Goal: Entertainment & Leisure: Consume media (video, audio)

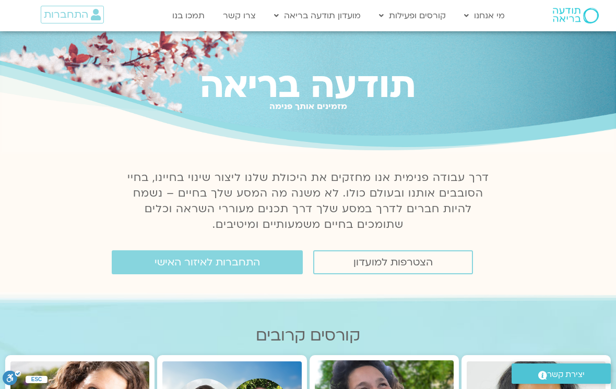
click at [254, 266] on span "התחברות לאיזור האישי" at bounding box center [206, 262] width 105 height 11
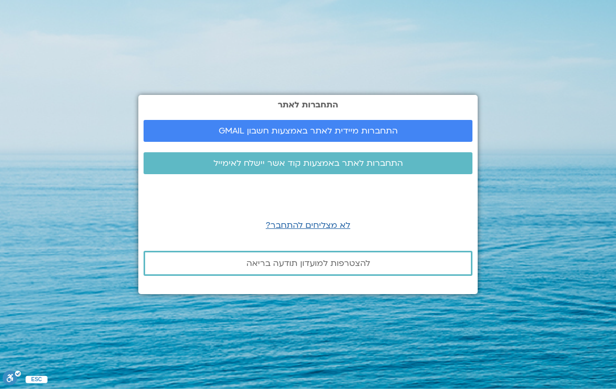
click at [421, 136] on span "התחברות מיידית לאתר באמצעות חשבון GMAIL" at bounding box center [308, 130] width 304 height 9
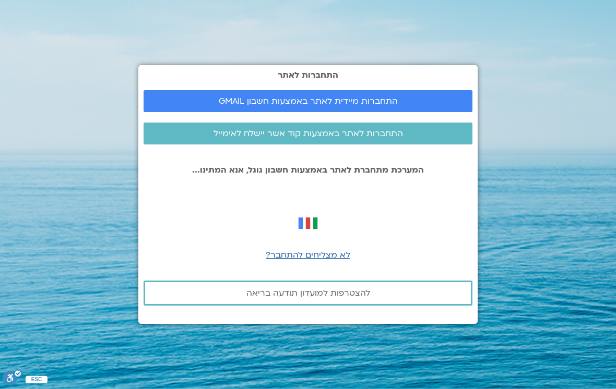
click at [424, 112] on link "התחברות מיידית לאתר באמצעות חשבון GMAIL" at bounding box center [308, 101] width 329 height 22
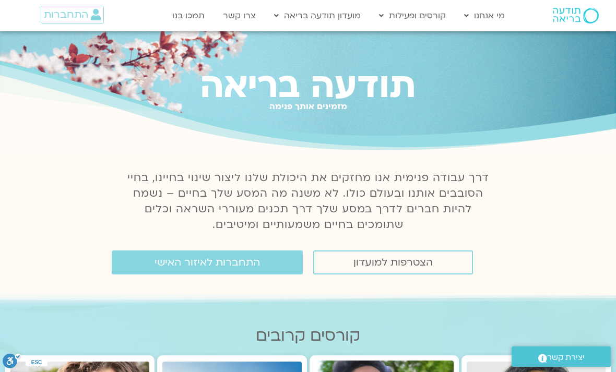
click at [284, 265] on link "התחברות לאיזור האישי" at bounding box center [207, 262] width 191 height 24
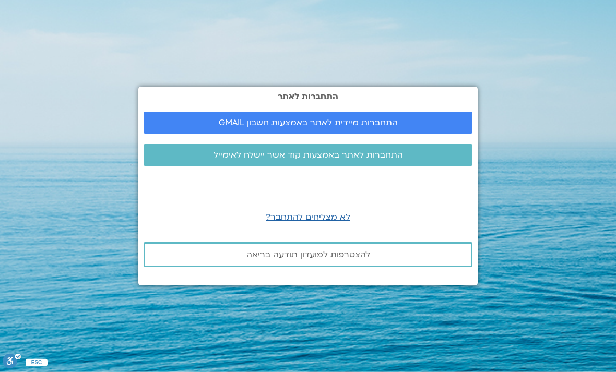
click at [385, 134] on link "התחברות מיידית לאתר באמצעות חשבון GMAIL" at bounding box center [308, 123] width 329 height 22
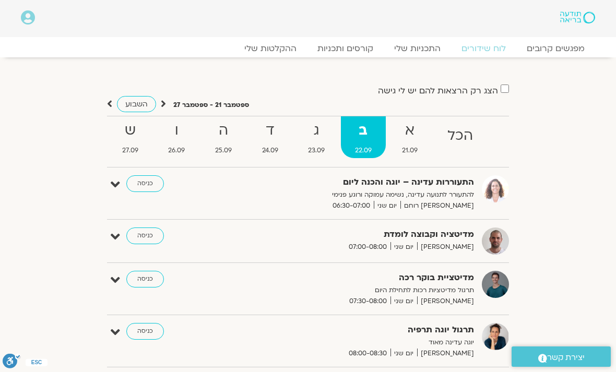
click at [298, 51] on link "ההקלטות שלי" at bounding box center [270, 48] width 73 height 10
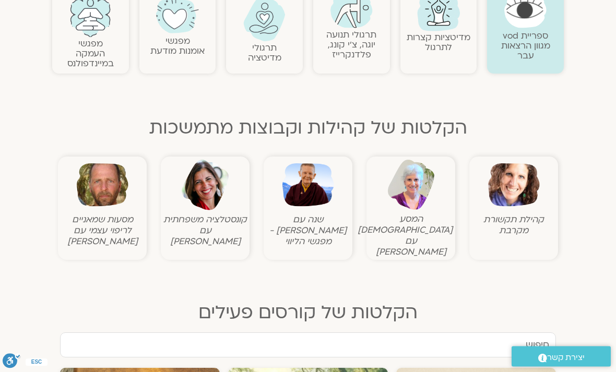
scroll to position [253, 0]
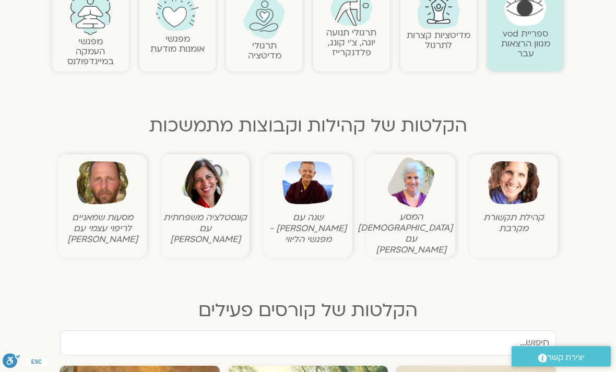
click at [520, 199] on img at bounding box center [514, 184] width 52 height 52
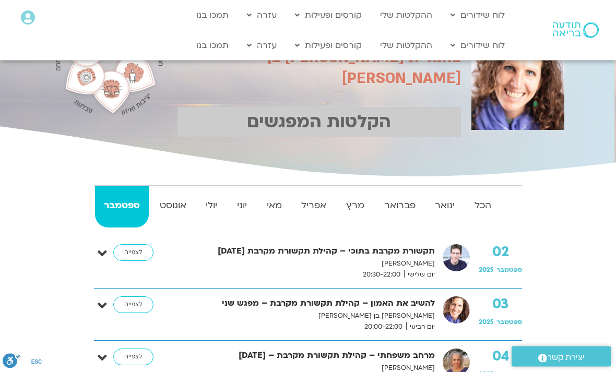
scroll to position [69, 0]
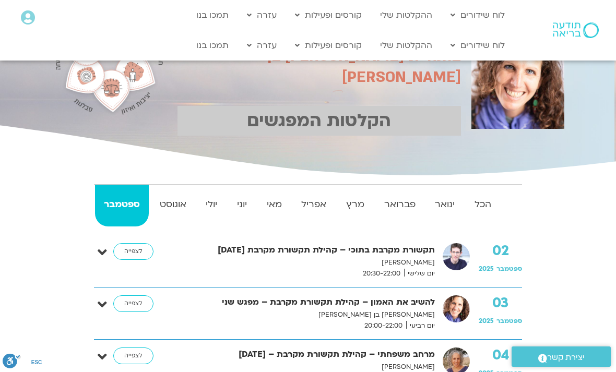
click at [491, 207] on strong "הכל" at bounding box center [482, 205] width 34 height 16
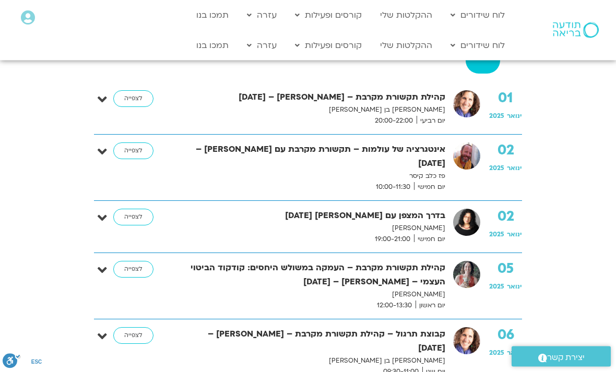
scroll to position [218, 0]
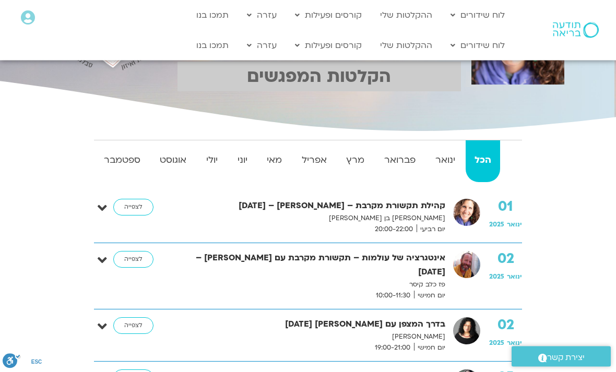
scroll to position [113, 0]
click at [143, 205] on link "לצפייה" at bounding box center [133, 207] width 40 height 17
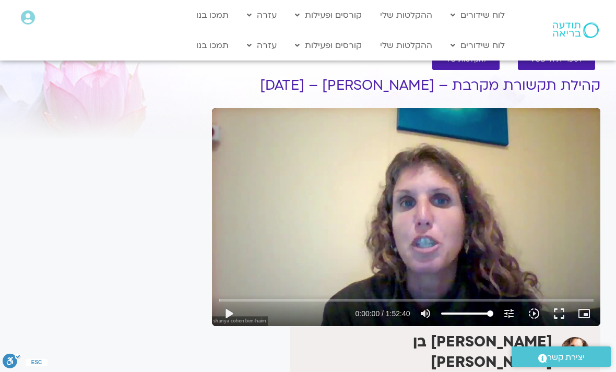
click at [599, 55] on div at bounding box center [560, 30] width 90 height 61
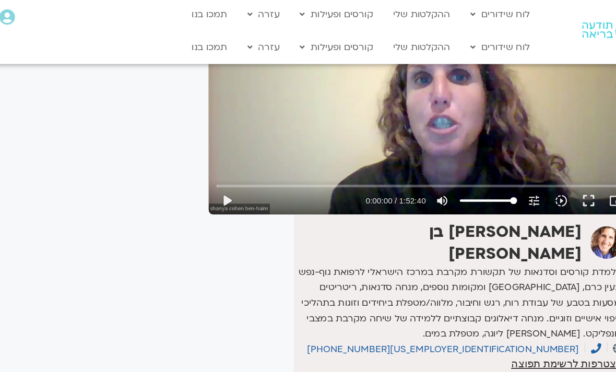
scroll to position [128, 0]
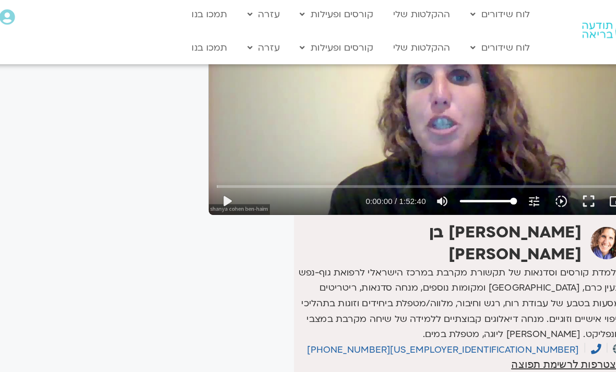
click at [216, 187] on button "play_arrow" at bounding box center [228, 185] width 25 height 25
click at [216, 178] on button "pause" at bounding box center [228, 185] width 25 height 25
type input "153.814367081001"
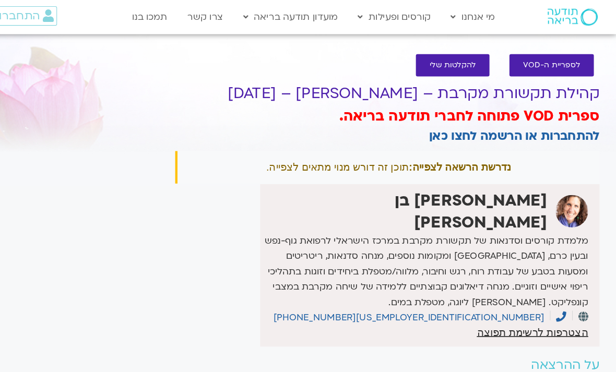
click at [432, 65] on link "להקלטות שלי" at bounding box center [465, 60] width 67 height 20
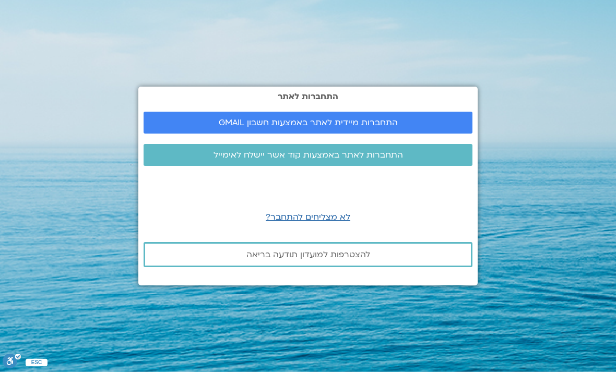
click at [300, 127] on span "התחברות מיידית לאתר באמצעות חשבון GMAIL" at bounding box center [308, 122] width 179 height 9
click at [244, 127] on span "התחברות מיידית לאתר באמצעות חשבון GMAIL" at bounding box center [308, 122] width 179 height 9
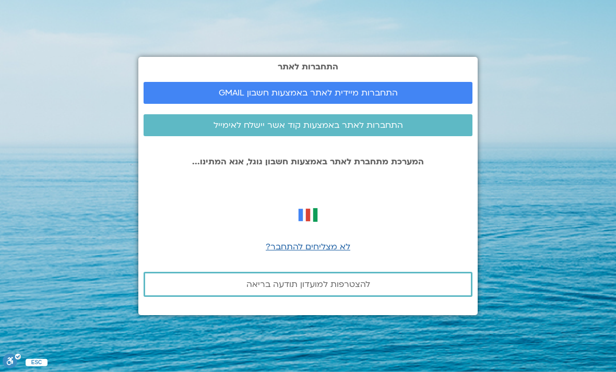
click at [230, 98] on span "התחברות מיידית לאתר באמצעות חשבון GMAIL" at bounding box center [308, 92] width 179 height 9
click at [268, 98] on span "התחברות מיידית לאתר באמצעות חשבון GMAIL" at bounding box center [308, 92] width 179 height 9
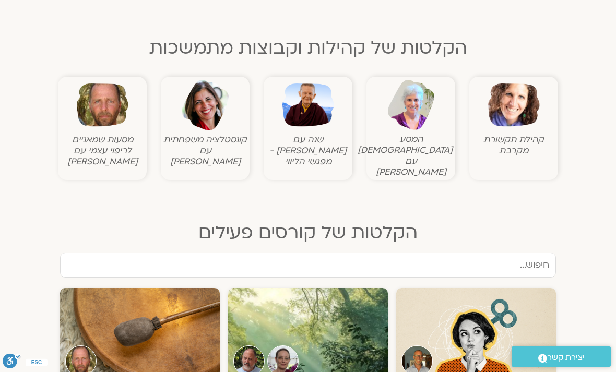
scroll to position [333, 0]
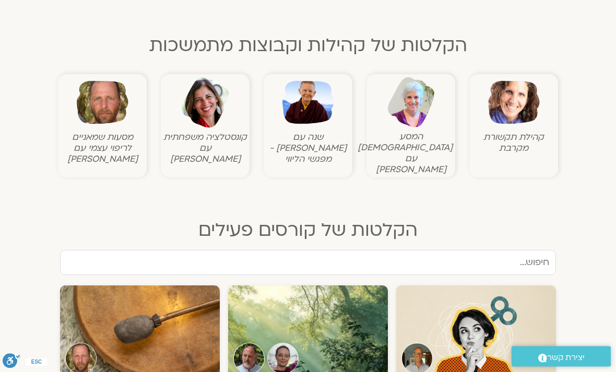
click at [525, 126] on img at bounding box center [514, 103] width 52 height 52
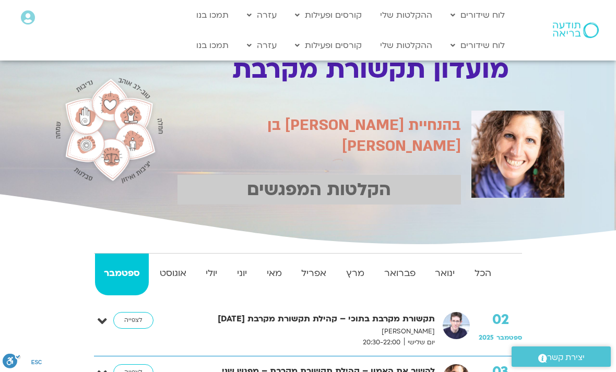
click at [483, 276] on strong "הכל" at bounding box center [482, 274] width 34 height 16
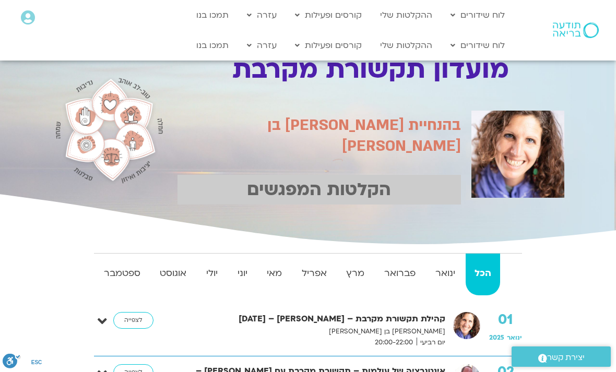
click at [145, 319] on link "לצפייה" at bounding box center [133, 320] width 40 height 17
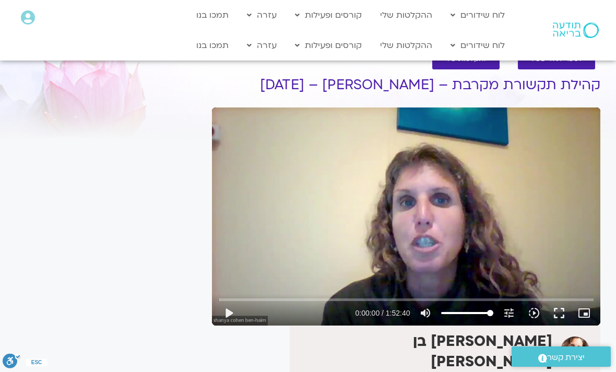
scroll to position [1, 0]
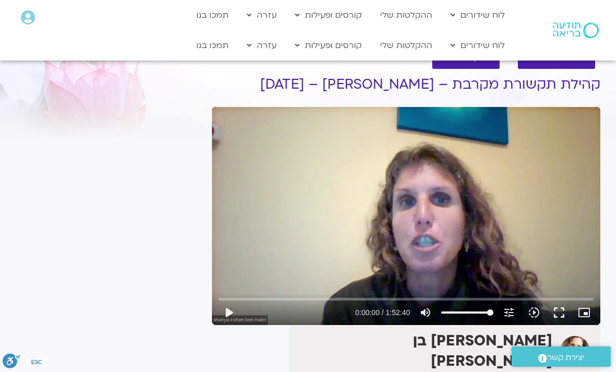
click at [227, 320] on button "play_arrow" at bounding box center [228, 312] width 25 height 25
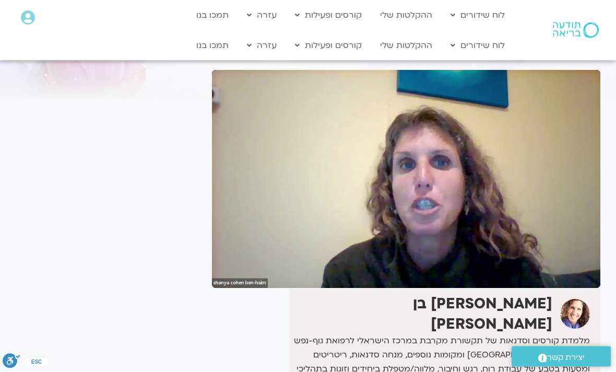
scroll to position [38, 0]
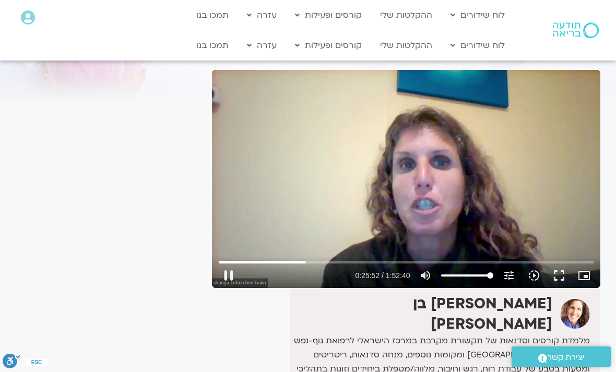
click at [232, 276] on button "pause" at bounding box center [228, 275] width 25 height 25
click at [226, 273] on button "play_arrow" at bounding box center [228, 276] width 25 height 25
click at [219, 276] on button "pause" at bounding box center [228, 275] width 25 height 25
click at [228, 271] on button "play_arrow" at bounding box center [228, 275] width 25 height 25
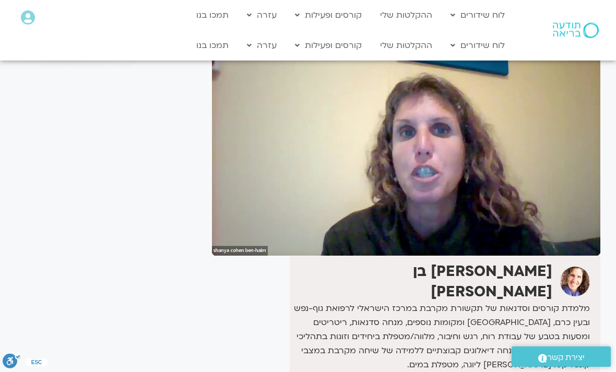
scroll to position [71, 0]
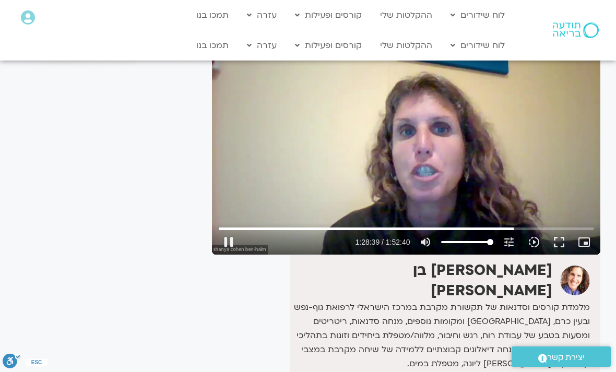
click at [230, 236] on button "pause" at bounding box center [228, 242] width 25 height 25
type input "5320.17778911234"
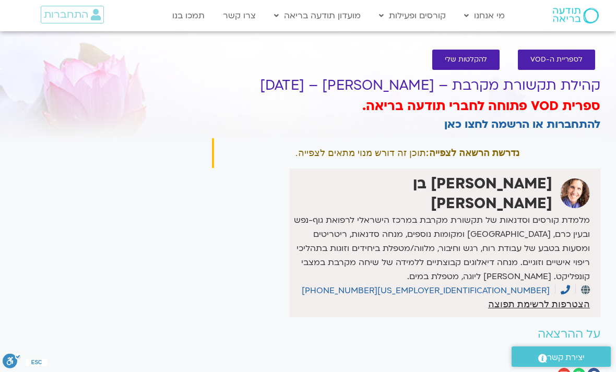
click at [465, 131] on link "להתחברות או הרשמה לחצו כאן" at bounding box center [522, 124] width 156 height 15
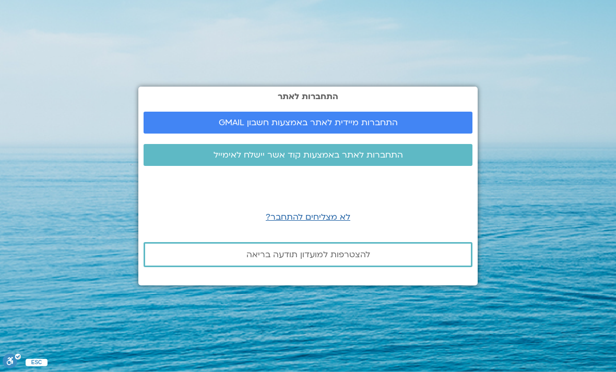
click at [356, 127] on span "התחברות מיידית לאתר באמצעות חשבון GMAIL" at bounding box center [308, 122] width 179 height 9
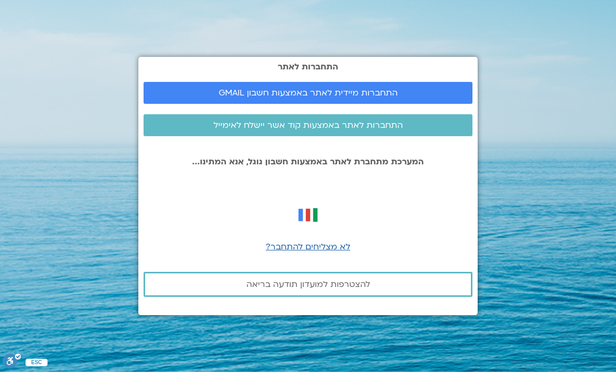
click at [385, 98] on span "התחברות מיידית לאתר באמצעות חשבון GMAIL" at bounding box center [308, 92] width 179 height 9
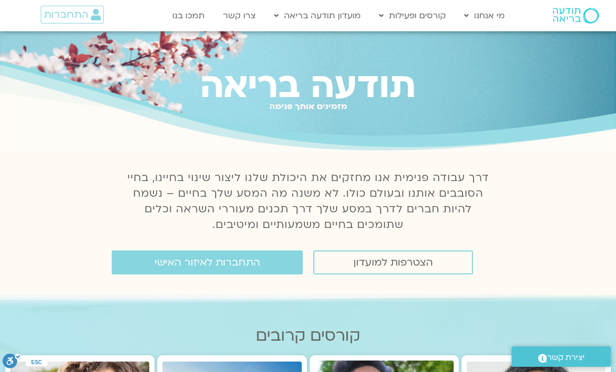
click at [238, 264] on span "התחברות לאיזור האישי" at bounding box center [206, 262] width 105 height 11
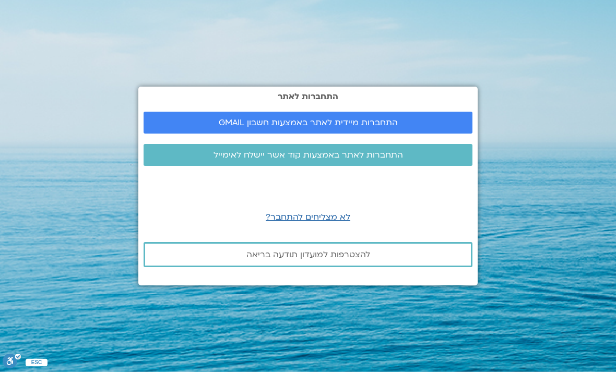
click at [358, 127] on span "התחברות מיידית לאתר באמצעות חשבון GMAIL" at bounding box center [308, 122] width 179 height 9
